Goal: Task Accomplishment & Management: Manage account settings

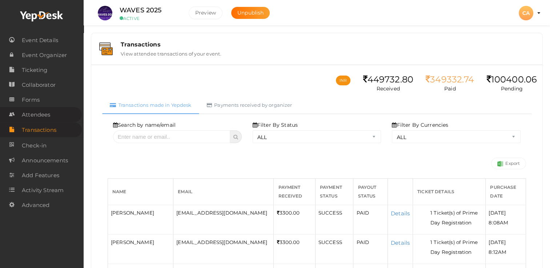
click at [34, 118] on span "Attendees" at bounding box center [36, 115] width 28 height 15
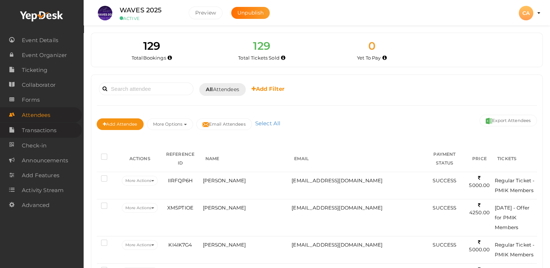
click at [45, 133] on span "Transactions" at bounding box center [39, 130] width 35 height 15
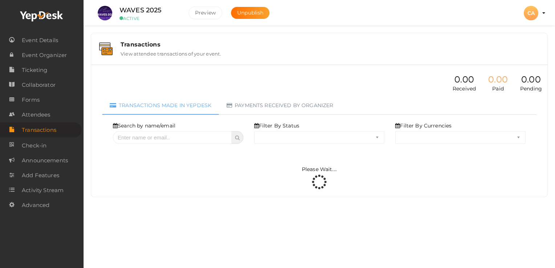
select select "ALL"
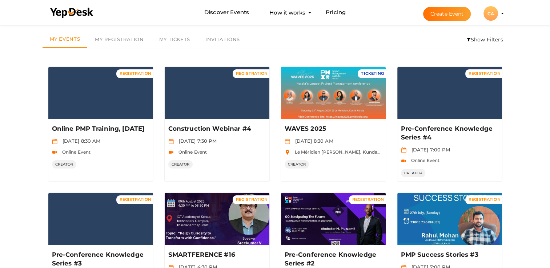
scroll to position [23, 0]
